Goal: Check status: Check status

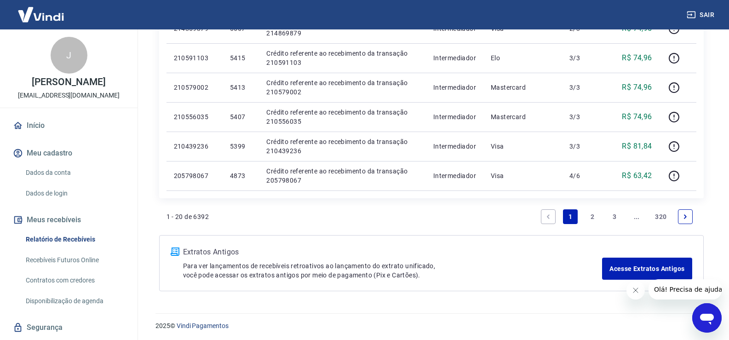
scroll to position [617, 0]
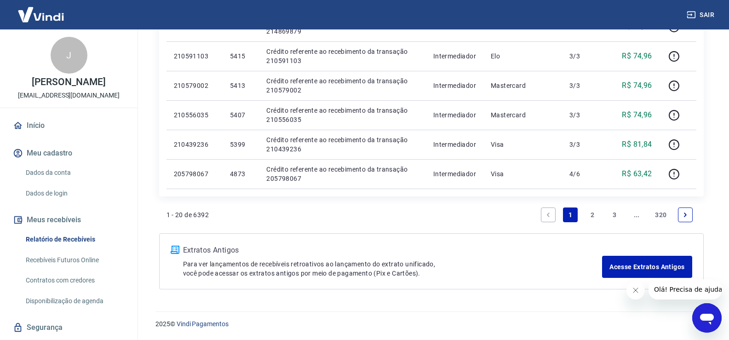
click at [590, 214] on link "2" at bounding box center [592, 214] width 15 height 15
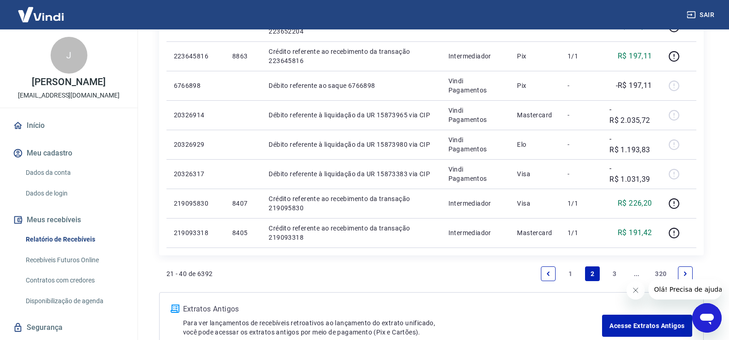
scroll to position [598, 0]
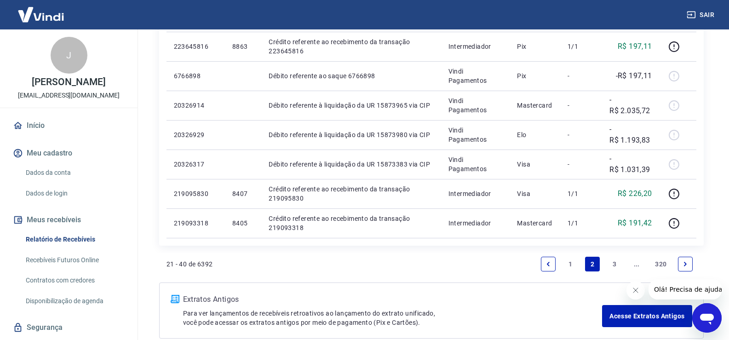
click at [613, 263] on link "3" at bounding box center [614, 264] width 15 height 15
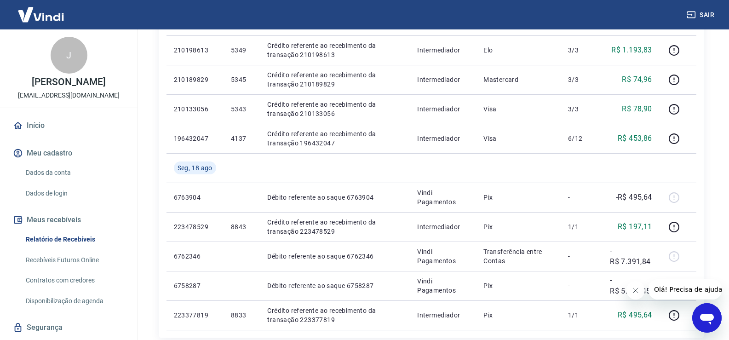
scroll to position [552, 0]
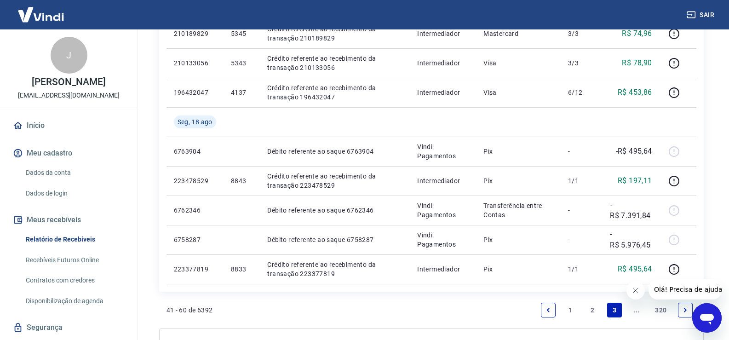
click at [592, 308] on link "2" at bounding box center [592, 309] width 15 height 15
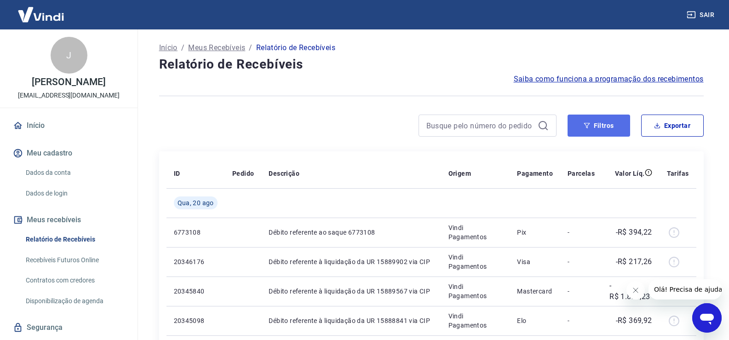
click at [595, 126] on button "Filtros" at bounding box center [598, 125] width 63 height 22
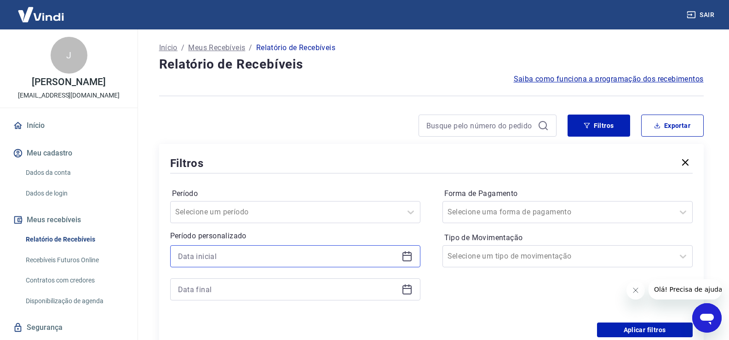
click at [217, 260] on input at bounding box center [288, 256] width 220 height 14
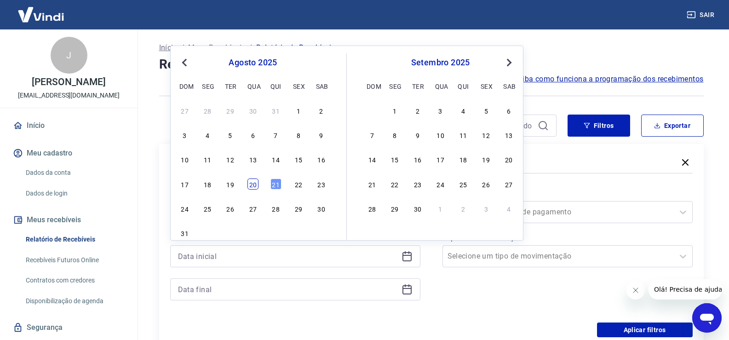
click at [252, 182] on div "20" at bounding box center [252, 183] width 11 height 11
type input "[DATE]"
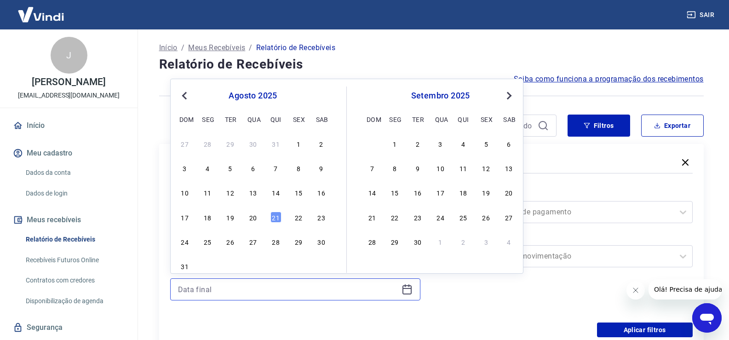
click at [222, 289] on input at bounding box center [288, 289] width 220 height 14
click at [254, 214] on div "20" at bounding box center [252, 216] width 11 height 11
type input "[DATE]"
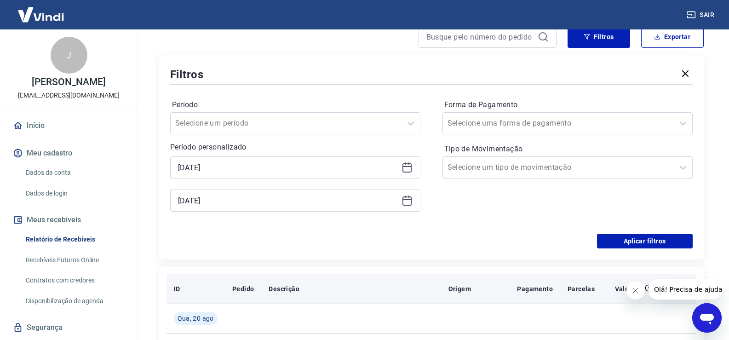
scroll to position [92, 0]
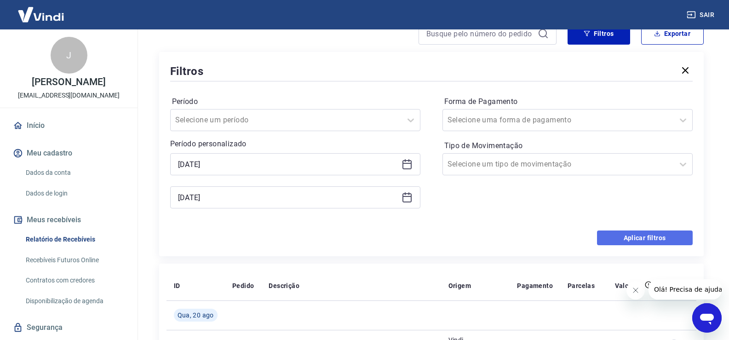
click at [642, 237] on button "Aplicar filtros" at bounding box center [645, 237] width 96 height 15
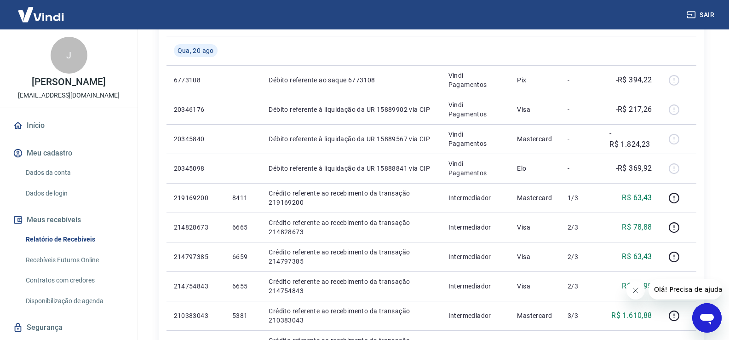
scroll to position [60, 0]
